Goal: Task Accomplishment & Management: Use online tool/utility

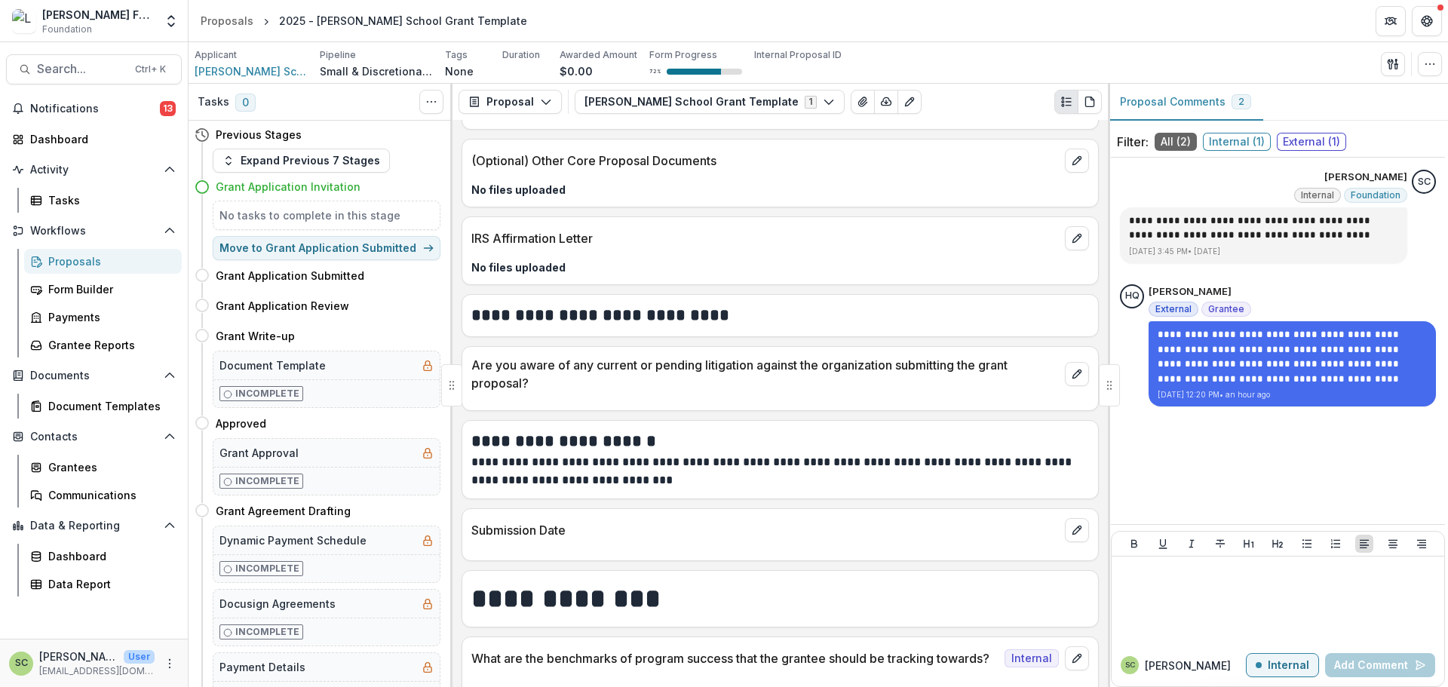
scroll to position [3492, 0]
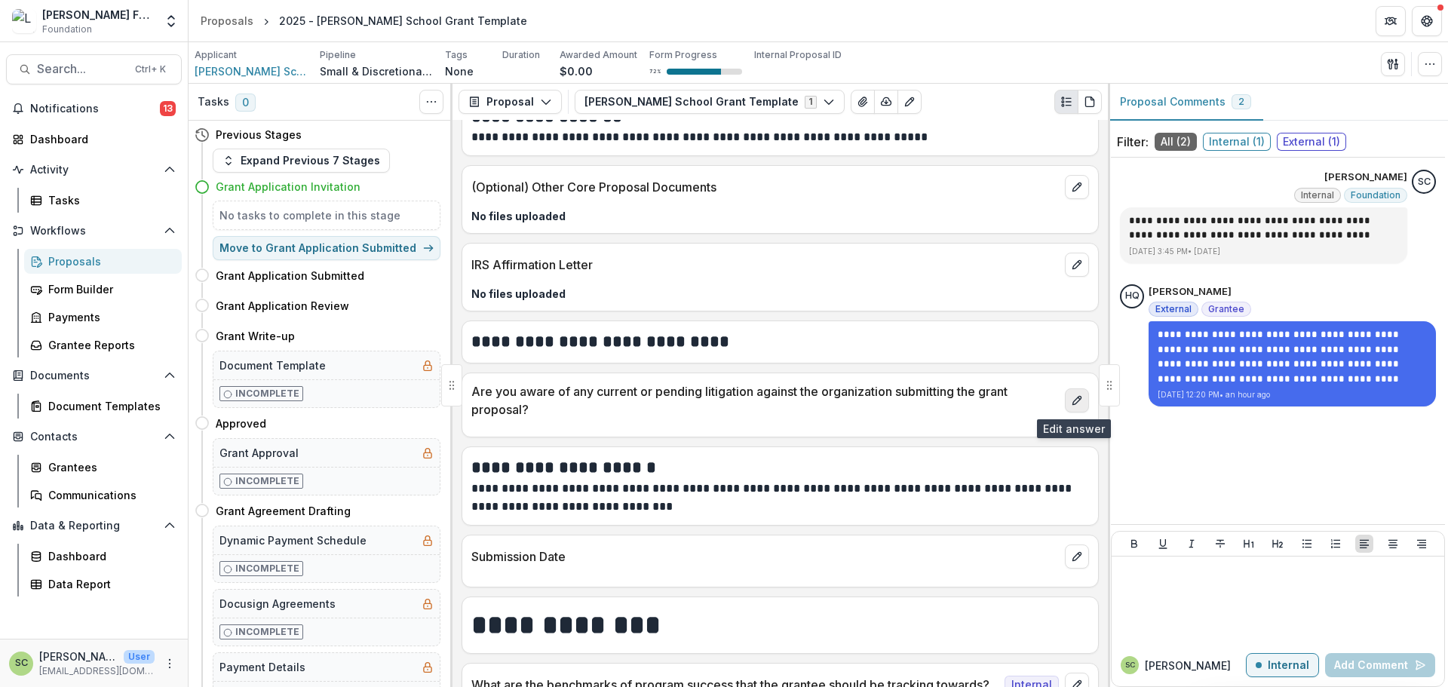
click at [1065, 394] on button "edit" at bounding box center [1077, 400] width 24 height 24
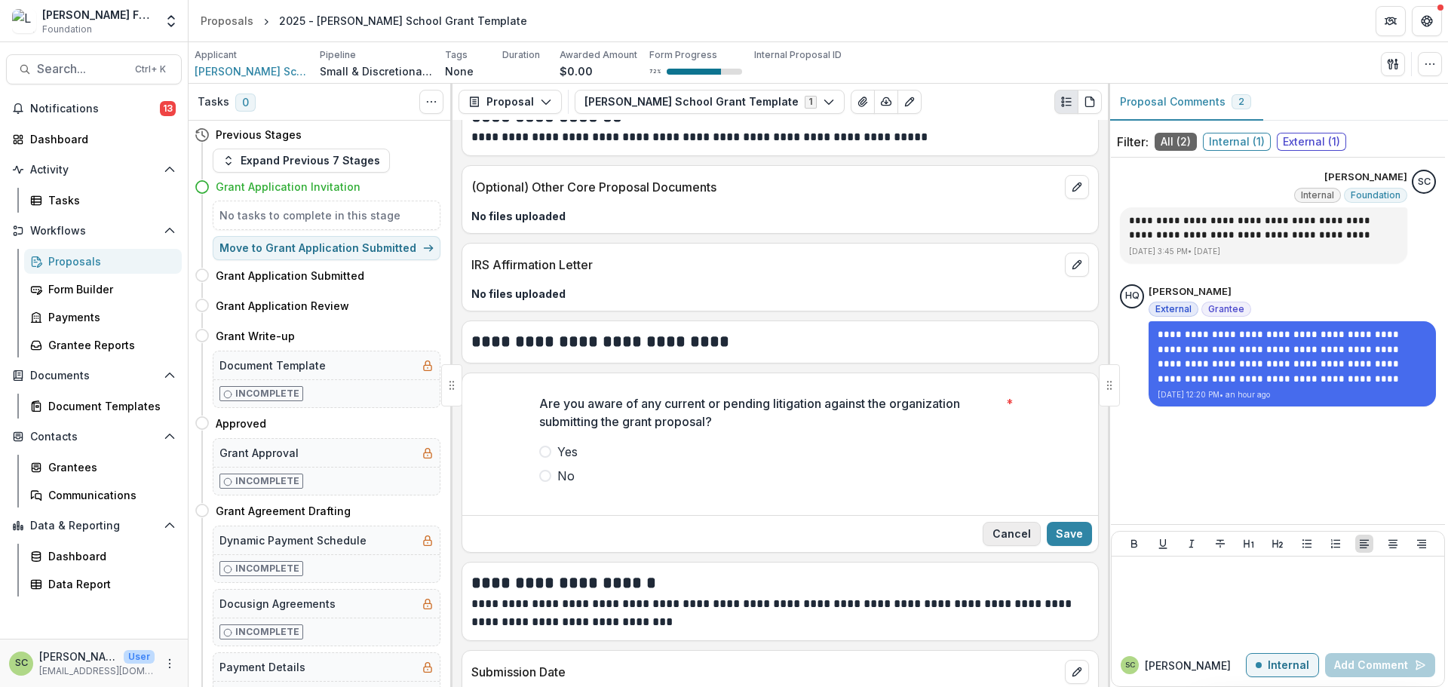
click at [998, 544] on button "Cancel" at bounding box center [1012, 534] width 58 height 24
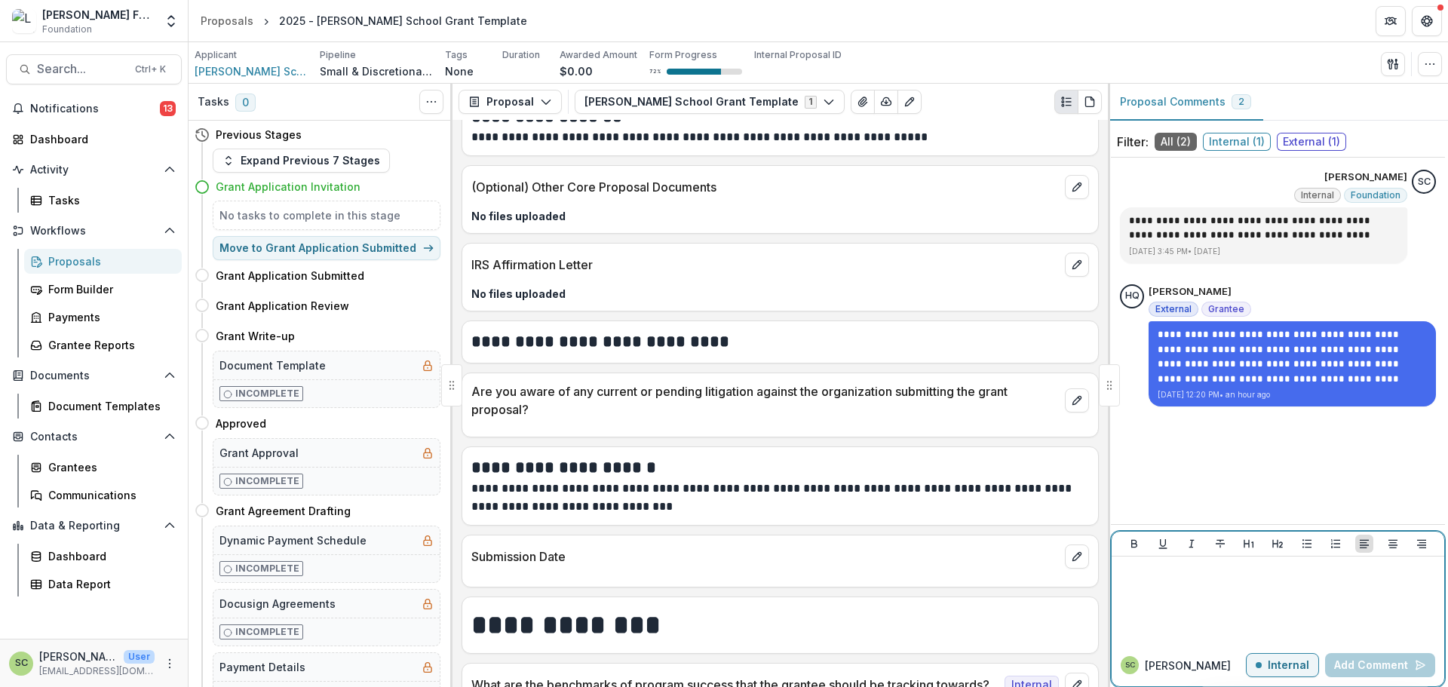
click at [1241, 600] on div at bounding box center [1278, 600] width 321 height 75
click at [1276, 662] on p "Internal" at bounding box center [1288, 665] width 41 height 13
click at [1227, 607] on div at bounding box center [1278, 600] width 321 height 75
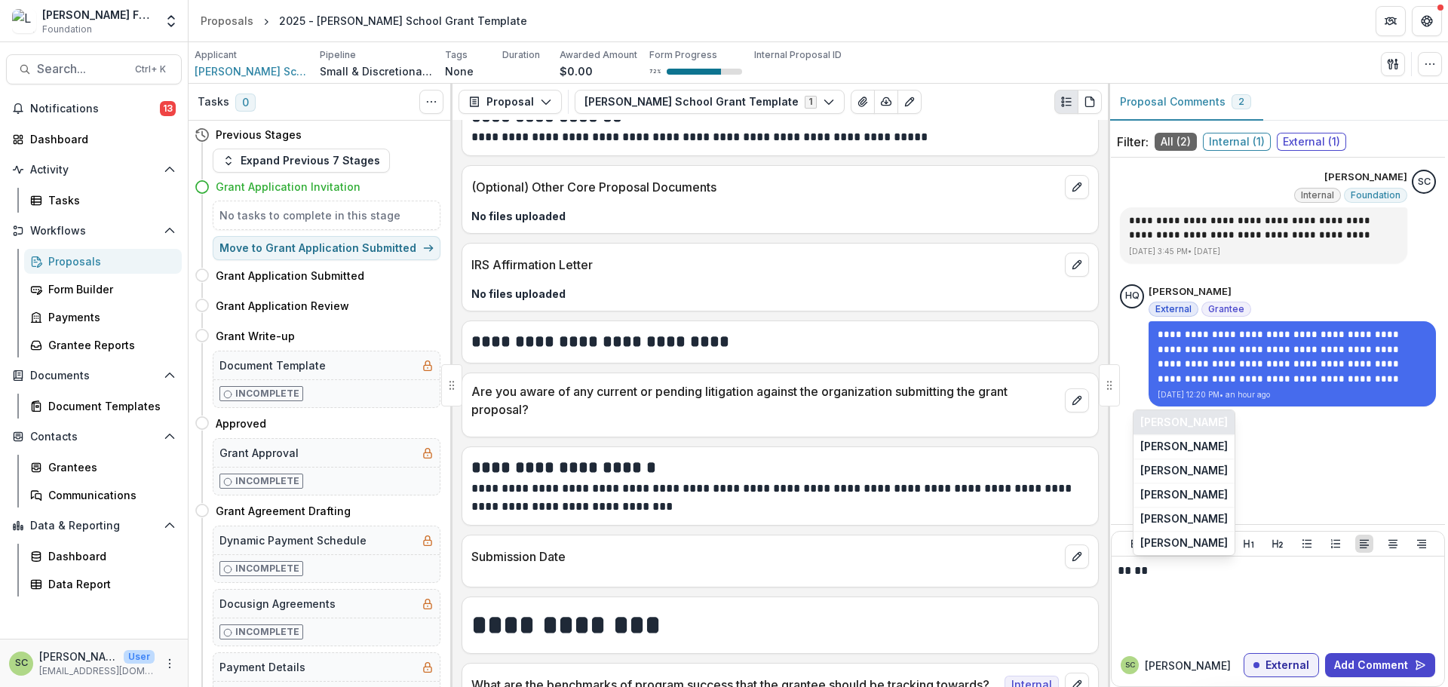
click at [1160, 425] on button "[PERSON_NAME]" at bounding box center [1183, 422] width 101 height 24
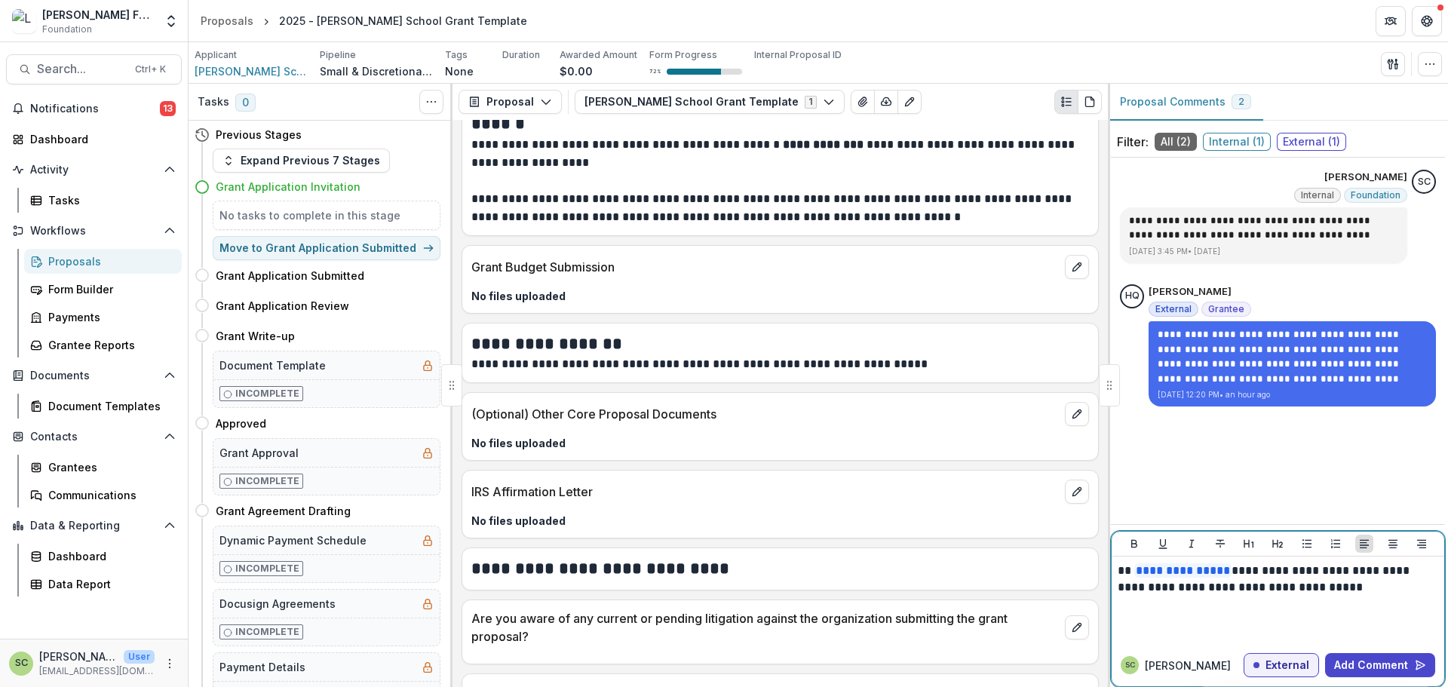
scroll to position [3190, 0]
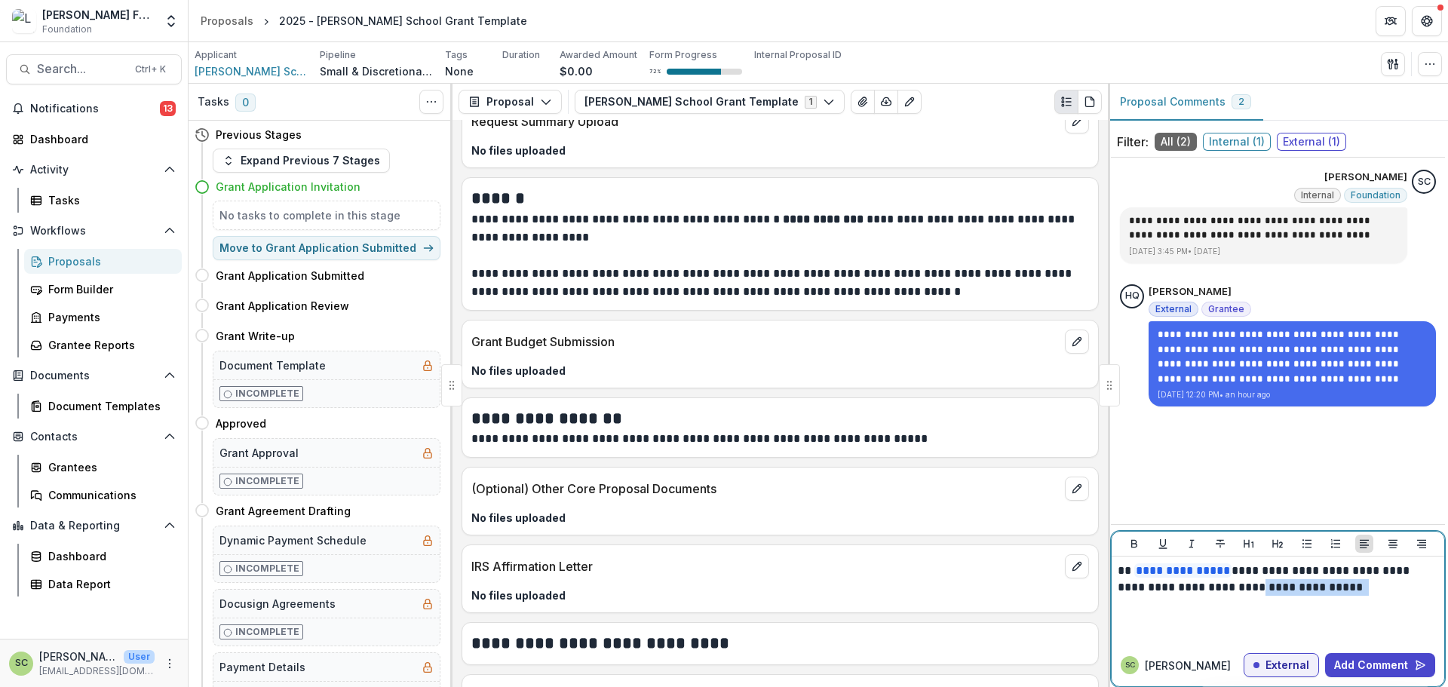
drag, startPoint x: 1336, startPoint y: 584, endPoint x: 1223, endPoint y: 596, distance: 112.9
click at [1223, 596] on div "**********" at bounding box center [1278, 600] width 321 height 75
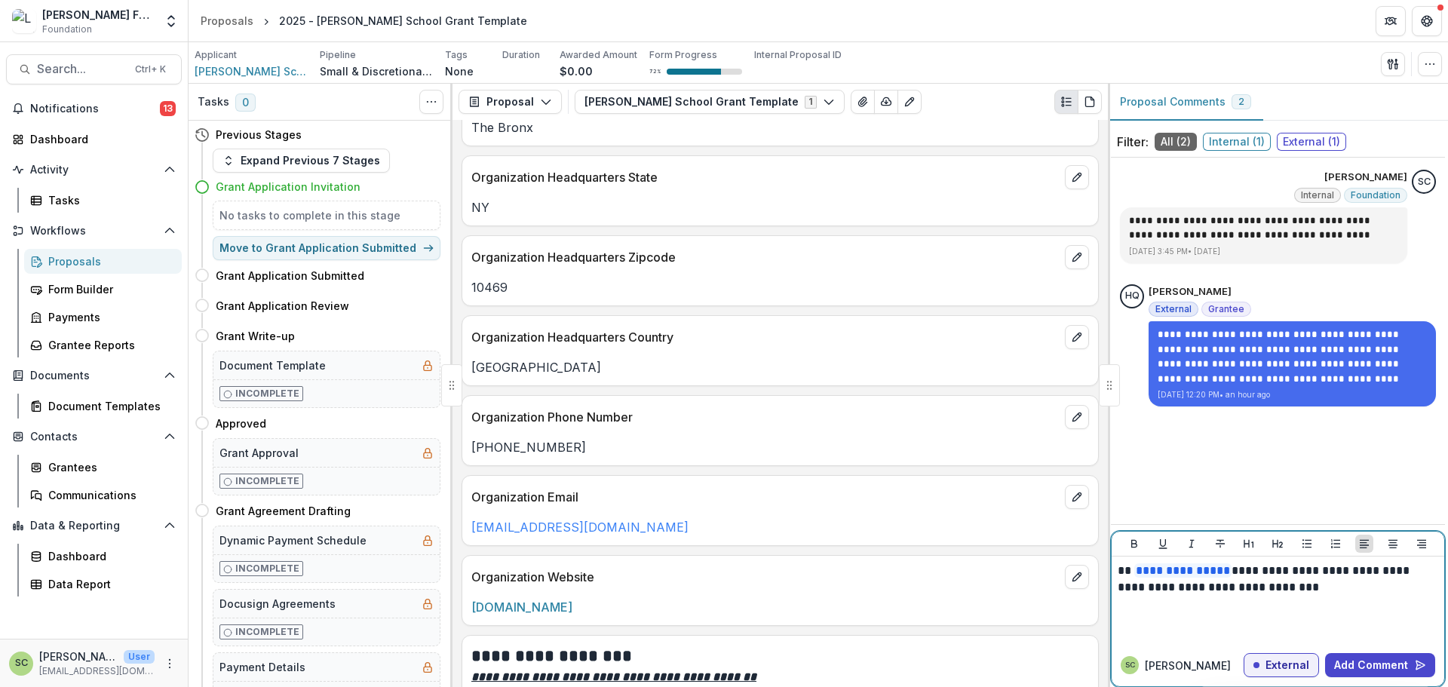
scroll to position [1207, 0]
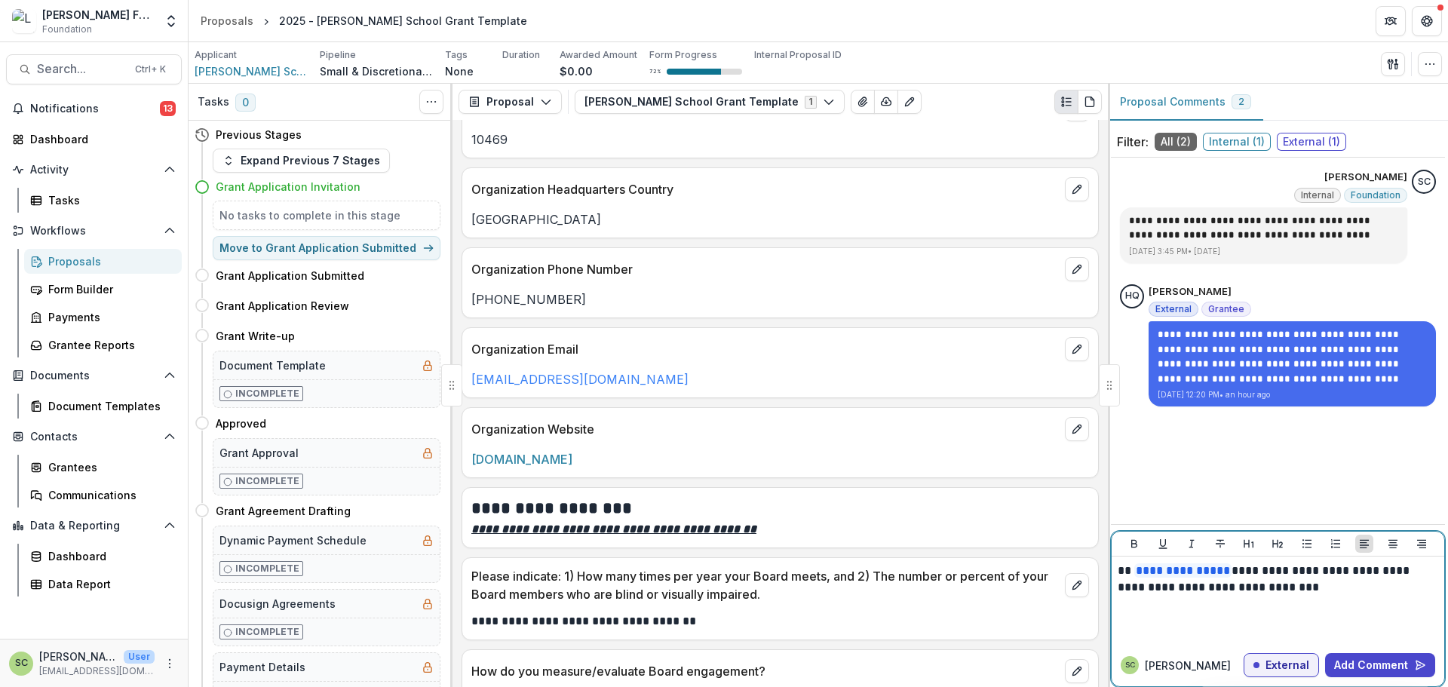
click at [1420, 573] on p "**********" at bounding box center [1278, 579] width 321 height 33
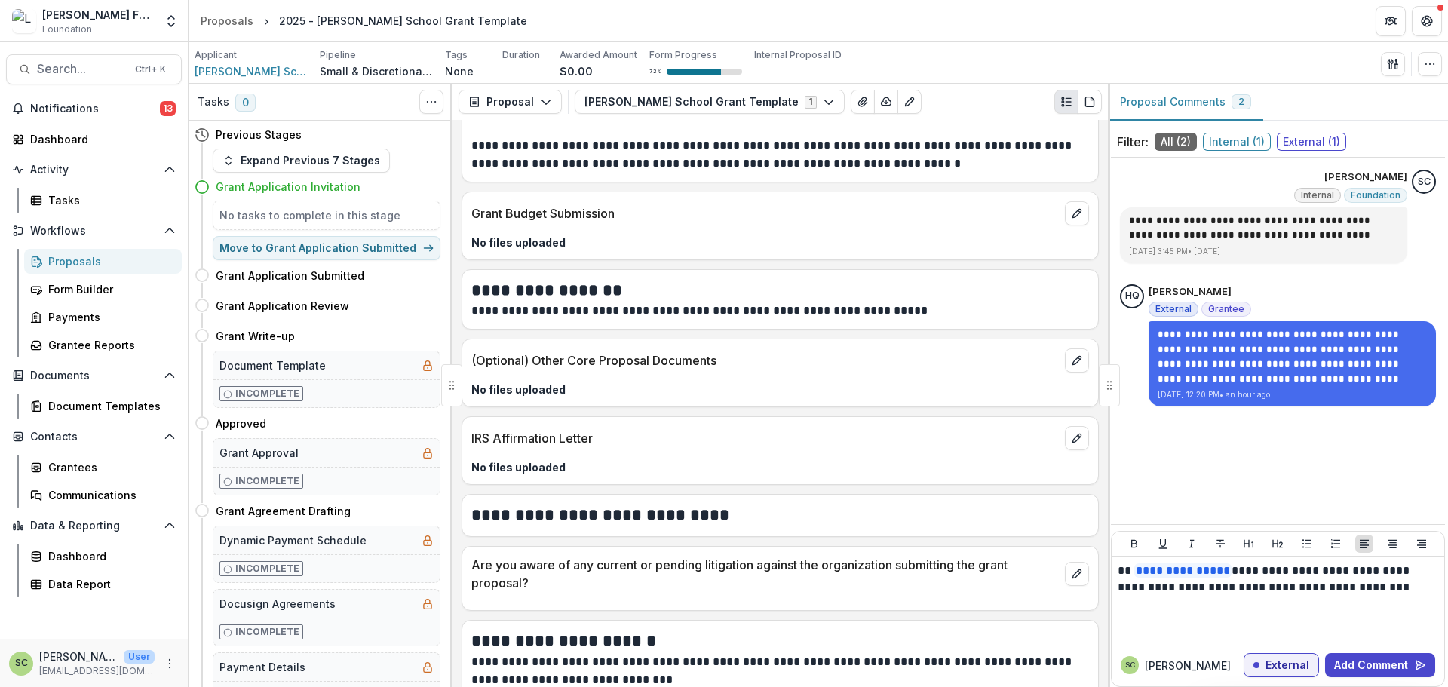
scroll to position [3469, 0]
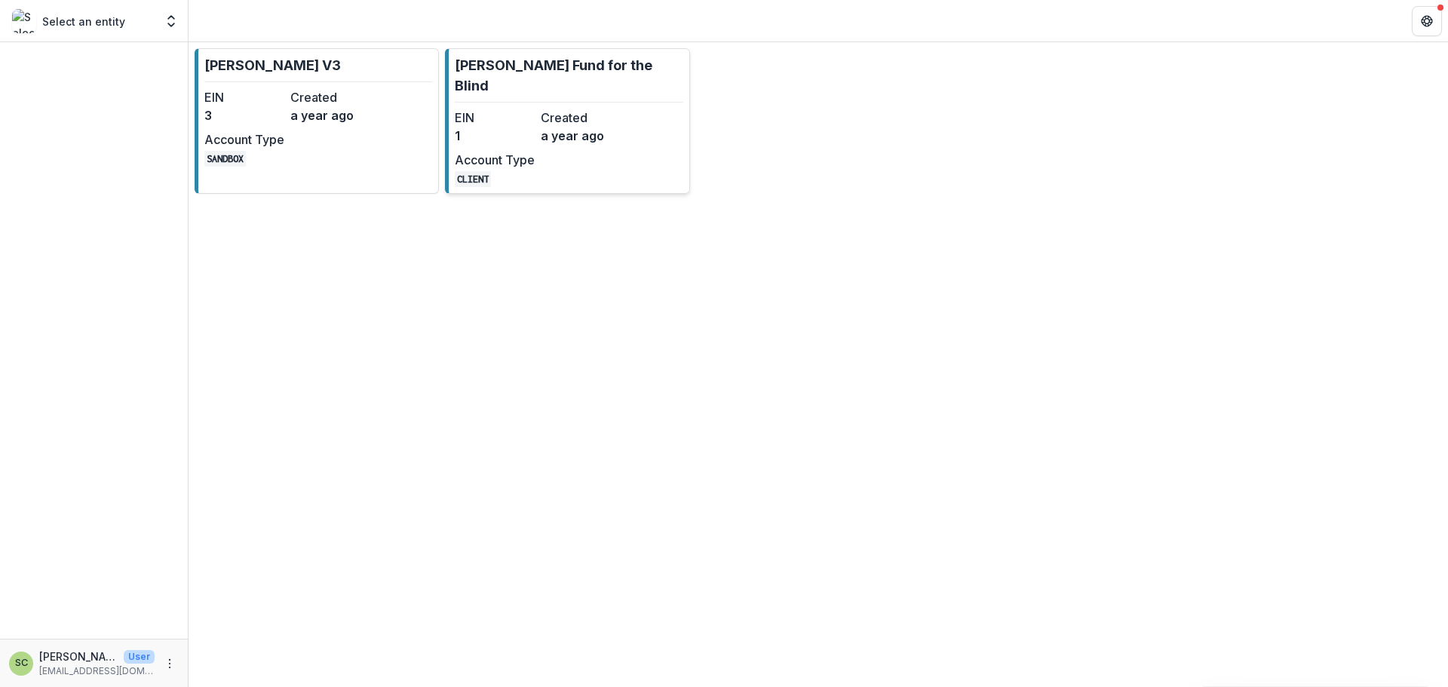
click at [551, 138] on div "EIN 1 Created a year ago Account Type CLIENT" at bounding box center [538, 148] width 166 height 78
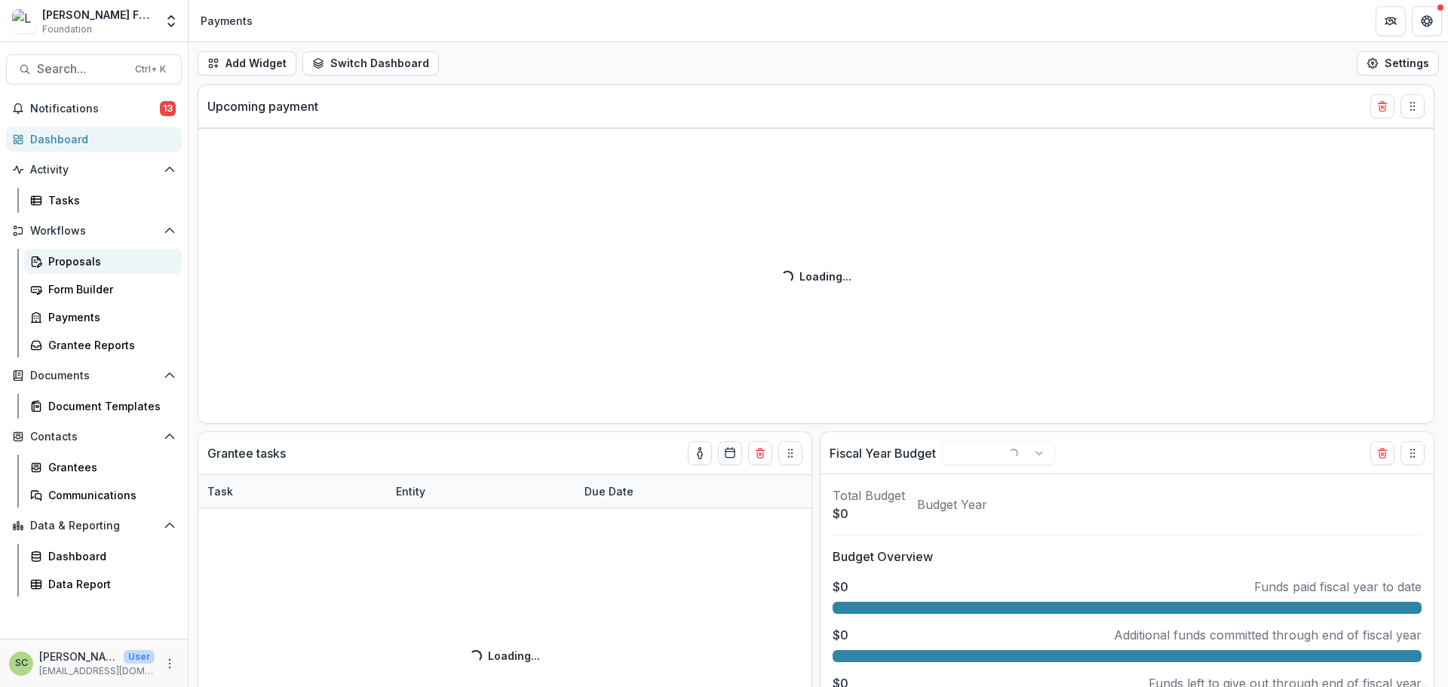
click at [119, 265] on div "Proposals" at bounding box center [108, 261] width 121 height 16
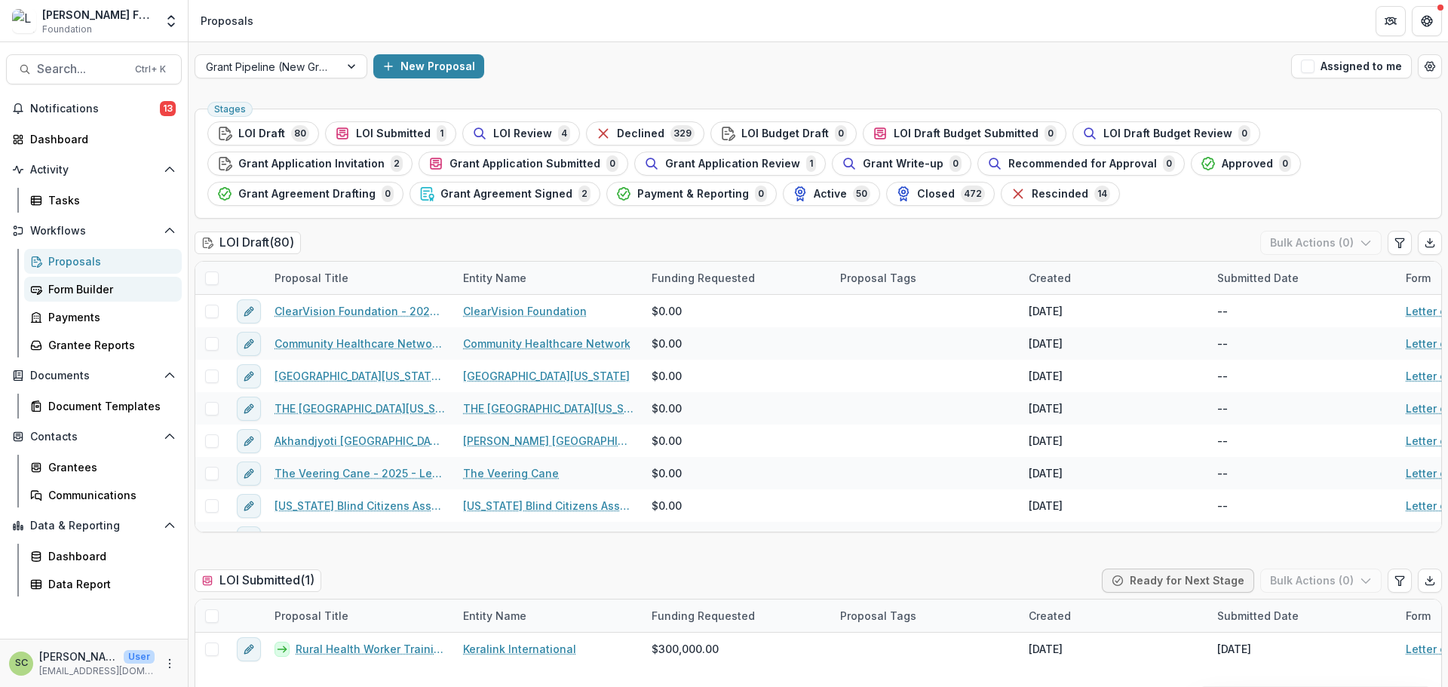
click at [86, 297] on link "Form Builder" at bounding box center [103, 289] width 158 height 25
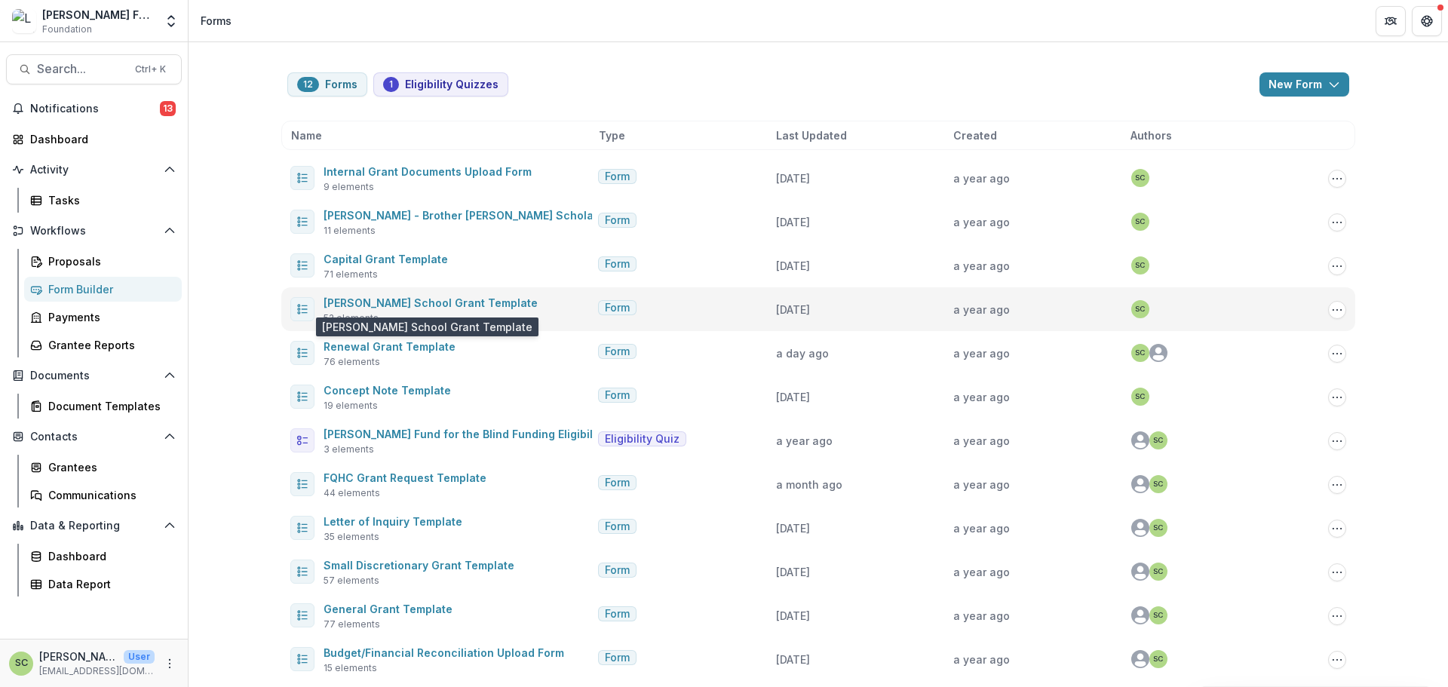
click at [429, 309] on span "[PERSON_NAME] School Grant Template" at bounding box center [431, 302] width 214 height 18
click at [428, 303] on link "[PERSON_NAME] School Grant Template" at bounding box center [431, 302] width 214 height 13
